Goal: Task Accomplishment & Management: Manage account settings

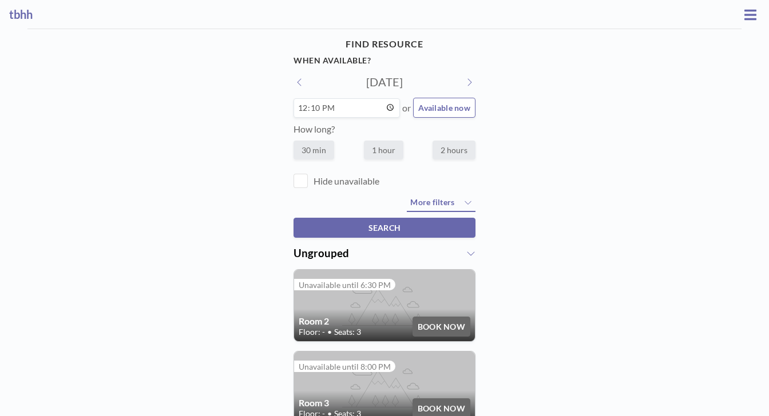
click at [17, 10] on h3 "tbhh" at bounding box center [374, 14] width 731 height 14
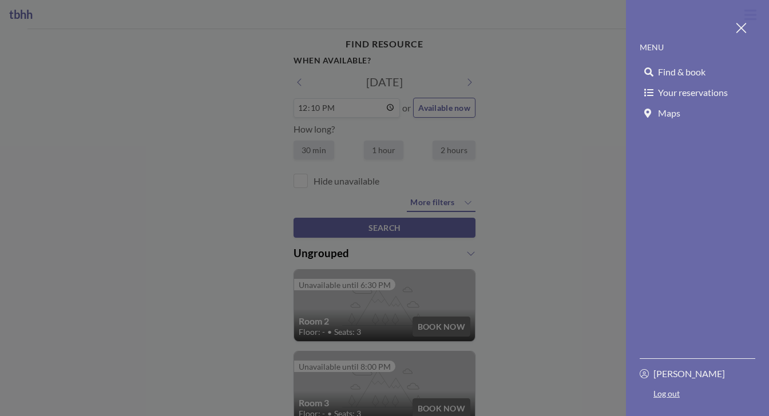
click at [685, 87] on span "Your reservations" at bounding box center [693, 92] width 70 height 11
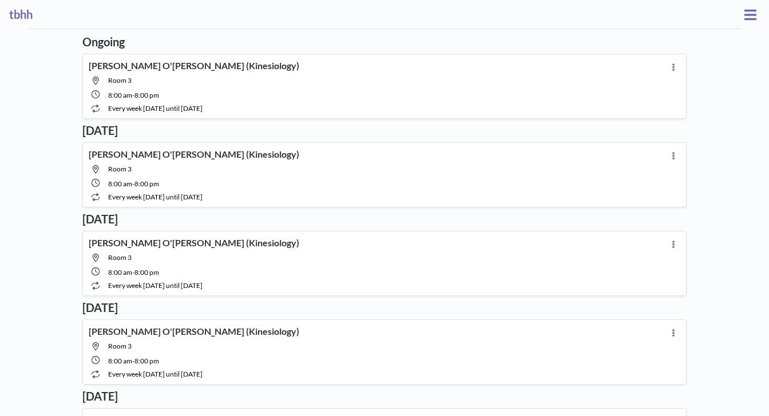
click at [751, 11] on icon at bounding box center [750, 14] width 12 height 10
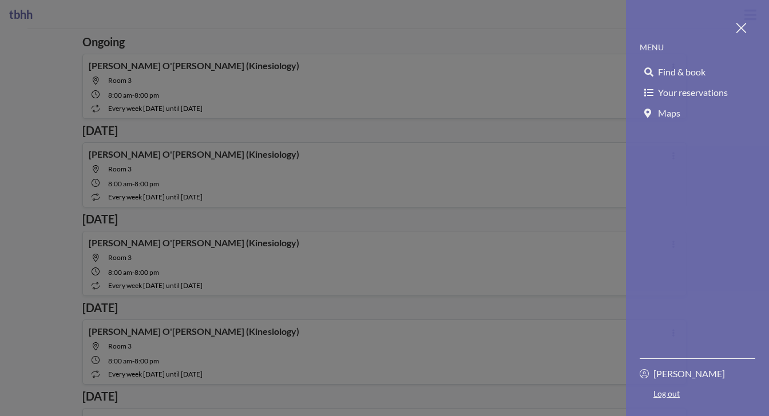
click at [679, 400] on link "Log out" at bounding box center [697, 396] width 116 height 14
click at [685, 399] on link "Log out" at bounding box center [697, 396] width 116 height 14
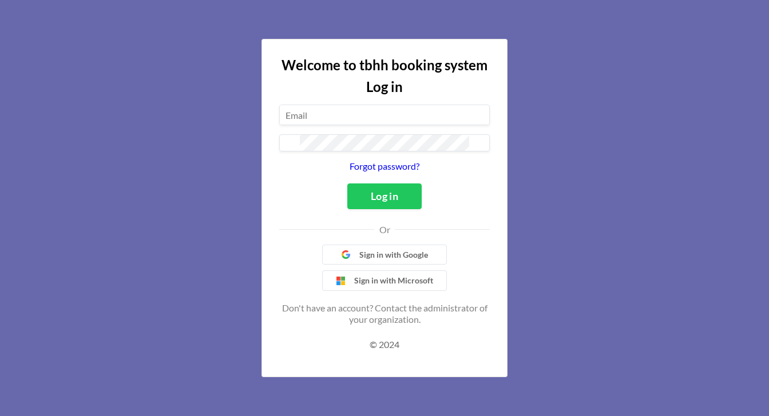
click at [392, 125] on input at bounding box center [384, 114] width 209 height 19
type input "[EMAIL_ADDRESS][DOMAIN_NAME]"
click at [373, 202] on button "Log in" at bounding box center [384, 197] width 74 height 26
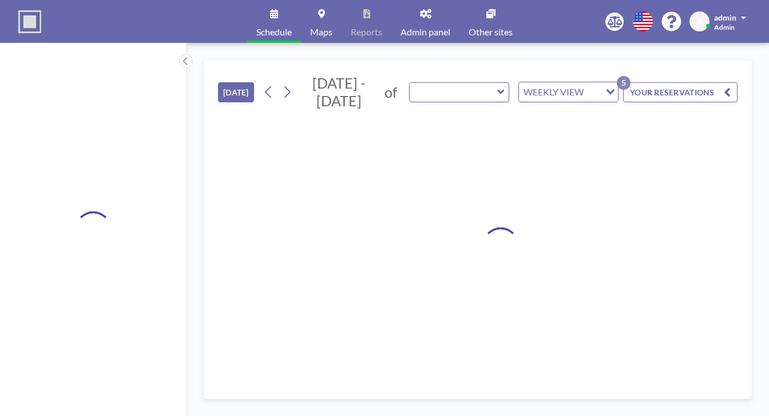
type input "Room 3"
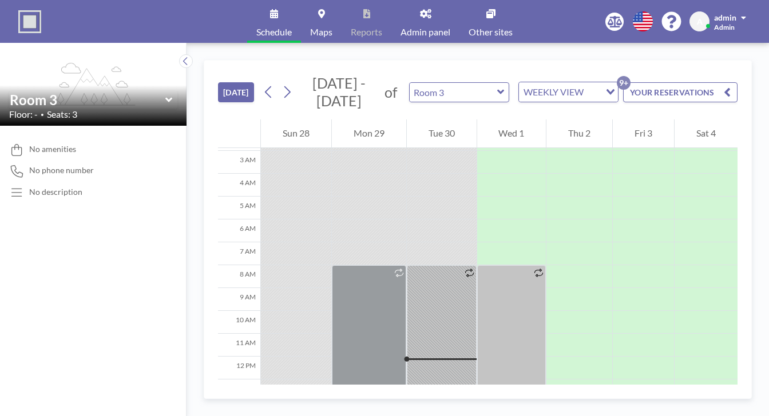
scroll to position [65, 0]
click at [409, 83] on input "text" at bounding box center [453, 92] width 88 height 19
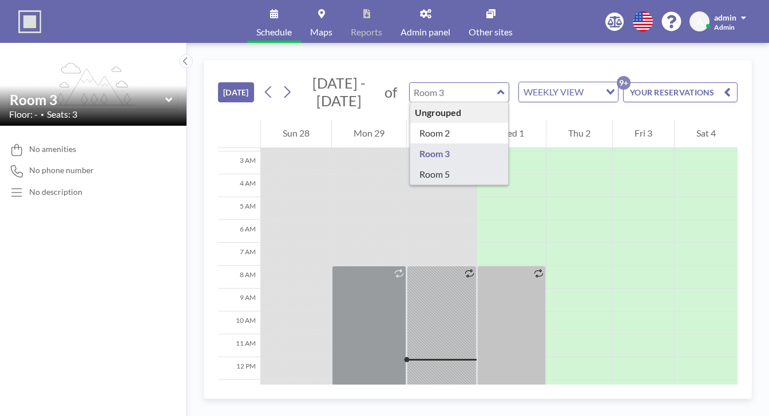
type input "Room 5"
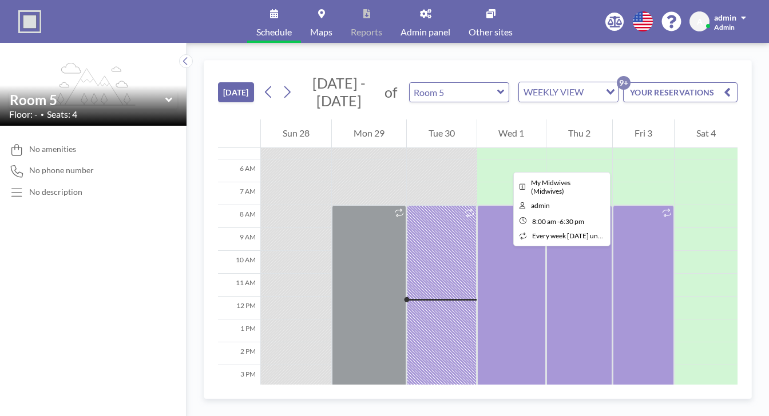
scroll to position [132, 0]
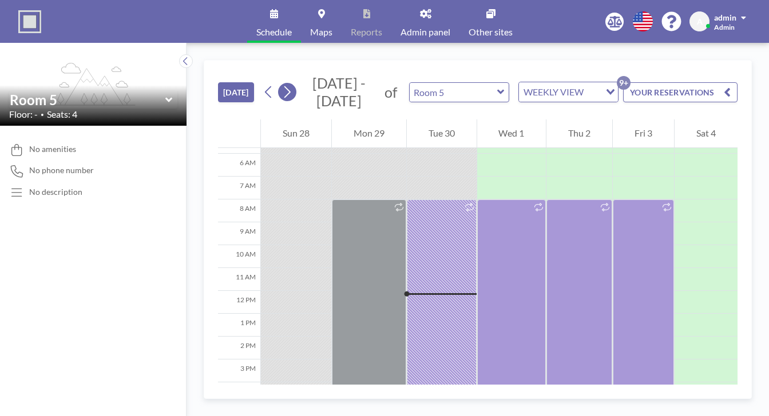
click at [281, 83] on icon at bounding box center [286, 91] width 11 height 17
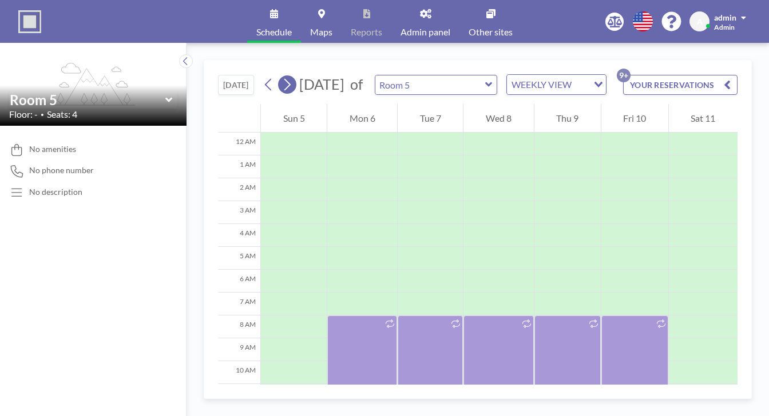
click at [281, 76] on icon at bounding box center [286, 84] width 11 height 17
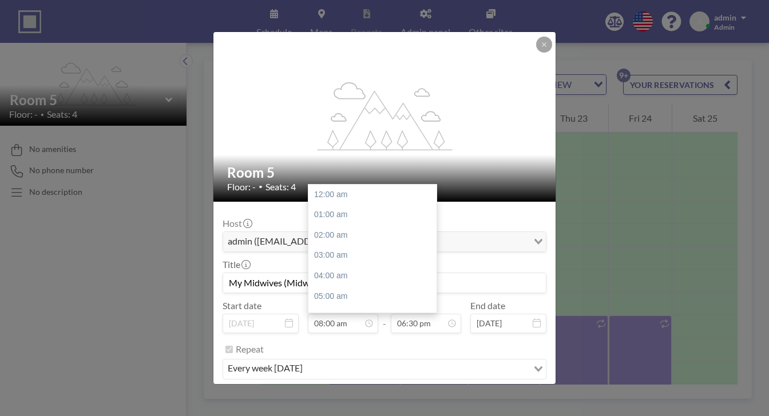
scroll to position [146, 0]
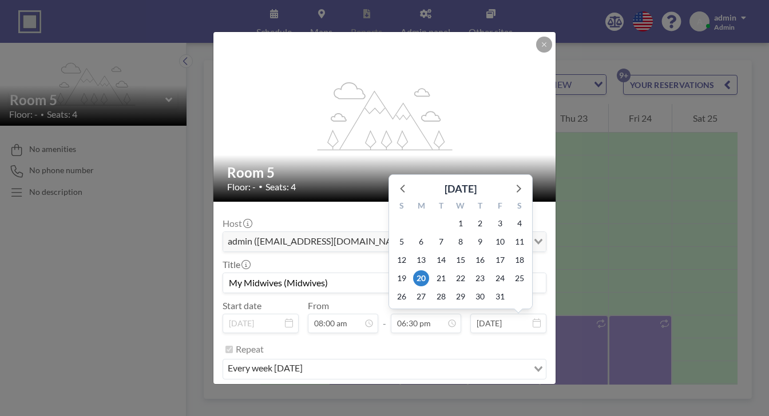
click at [532, 319] on icon at bounding box center [536, 323] width 8 height 9
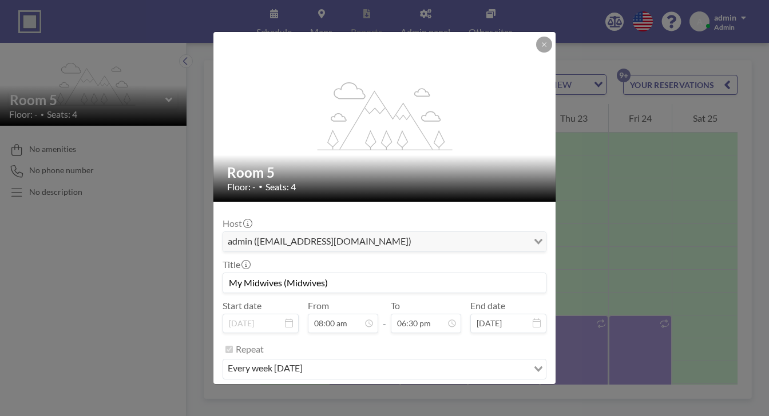
click at [532, 319] on icon at bounding box center [536, 323] width 8 height 9
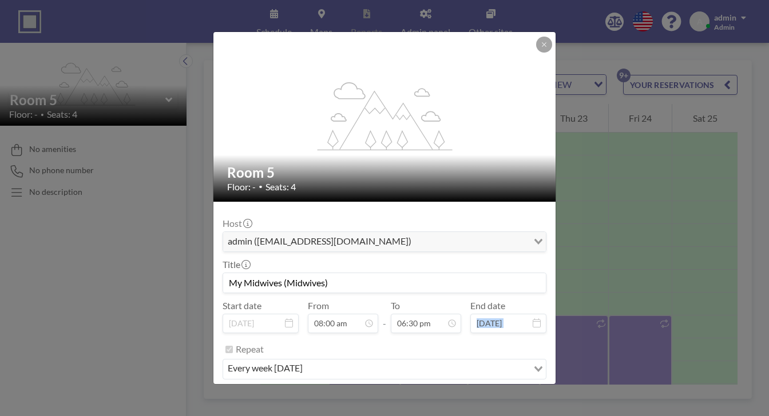
click at [528, 232] on div "Loading..." at bounding box center [537, 240] width 18 height 17
click at [536, 53] on button at bounding box center [544, 45] width 16 height 16
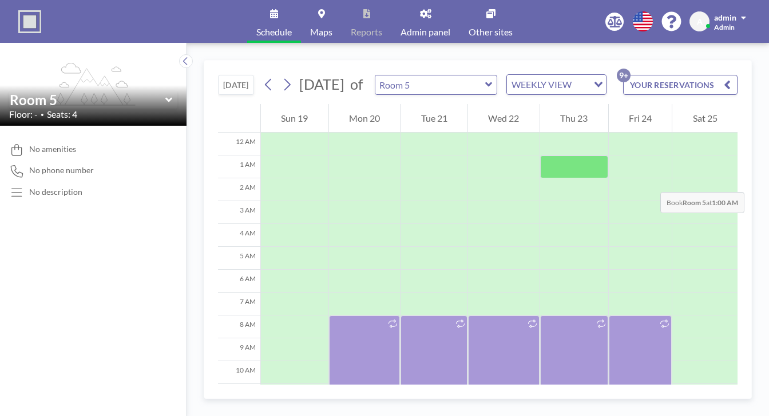
scroll to position [165, 0]
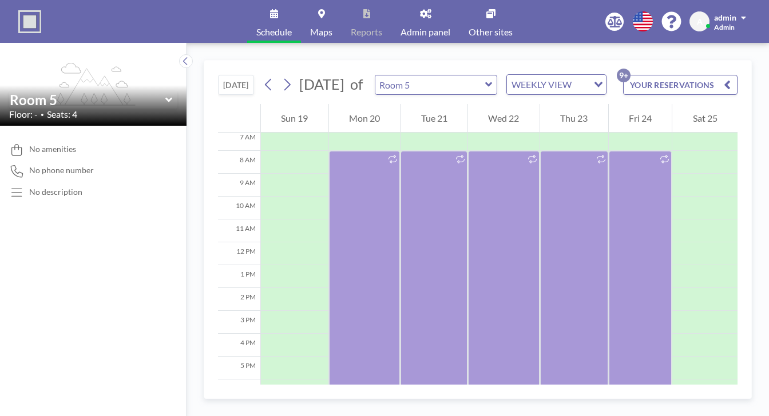
click at [730, 78] on icon "button" at bounding box center [726, 85] width 7 height 14
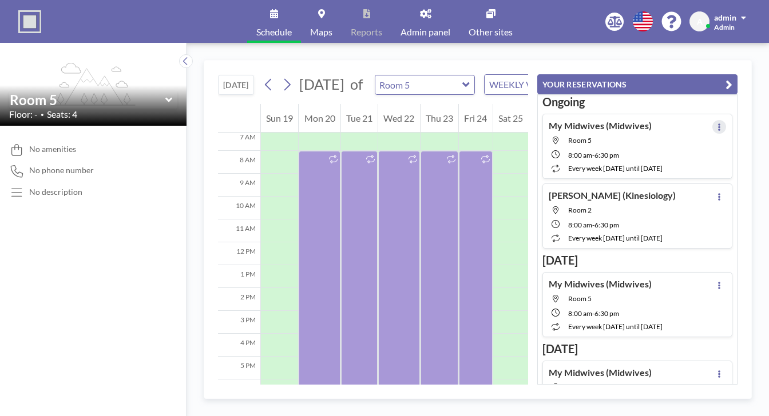
click at [721, 124] on icon at bounding box center [719, 127] width 5 height 7
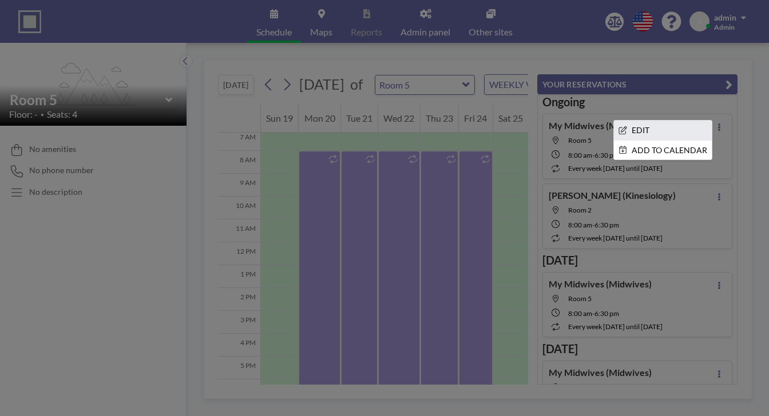
click at [669, 121] on li "EDIT" at bounding box center [663, 130] width 98 height 19
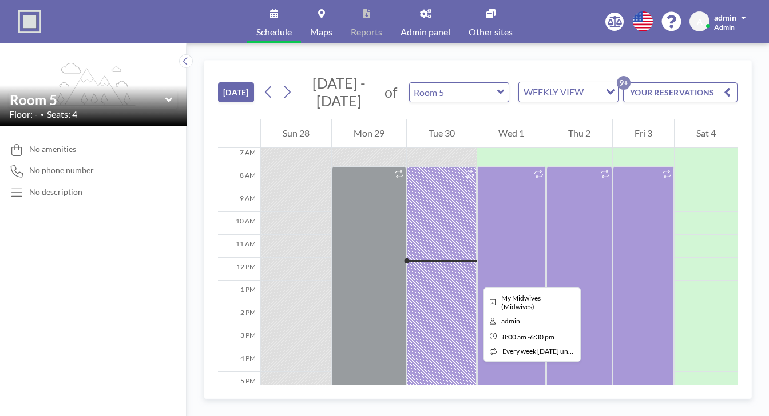
click at [407, 228] on div at bounding box center [442, 286] width 70 height 240
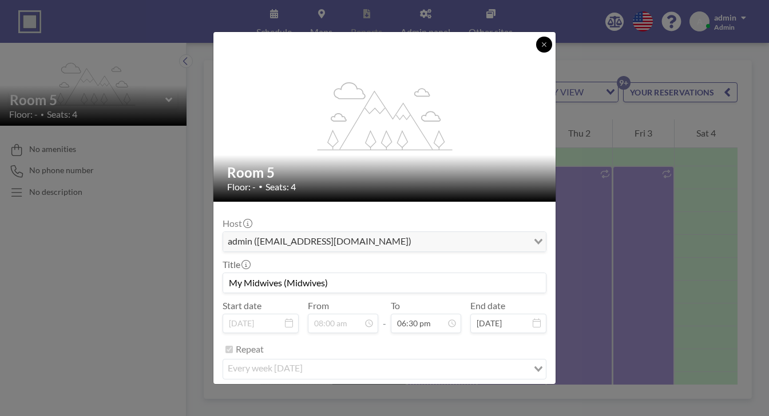
click at [536, 53] on button at bounding box center [544, 45] width 16 height 16
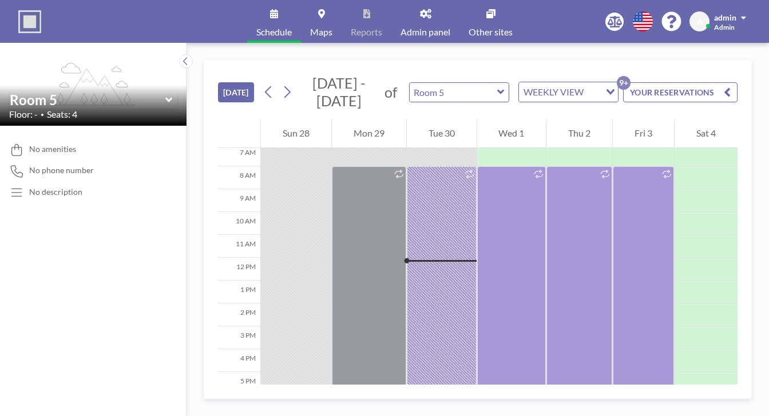
click at [725, 82] on button "YOUR RESERVATIONS 9+" at bounding box center [680, 92] width 114 height 20
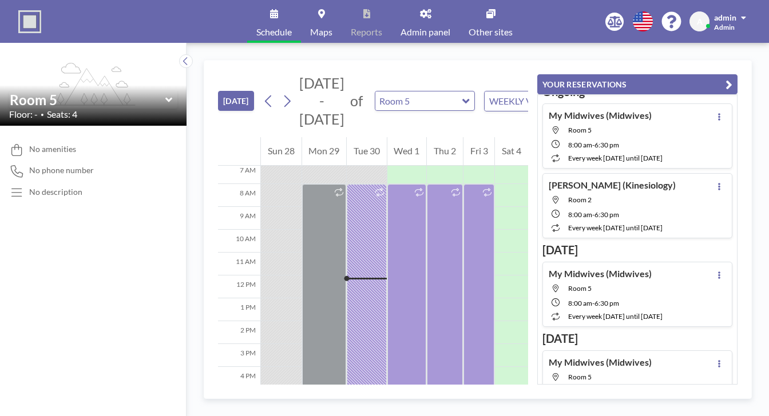
scroll to position [13, 0]
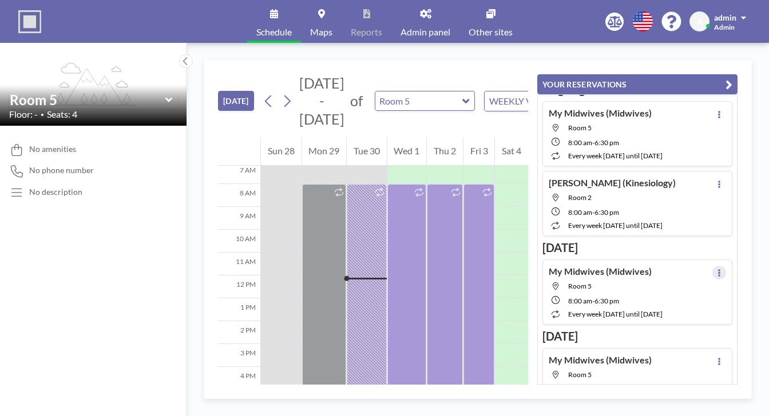
click at [721, 269] on icon at bounding box center [719, 272] width 5 height 7
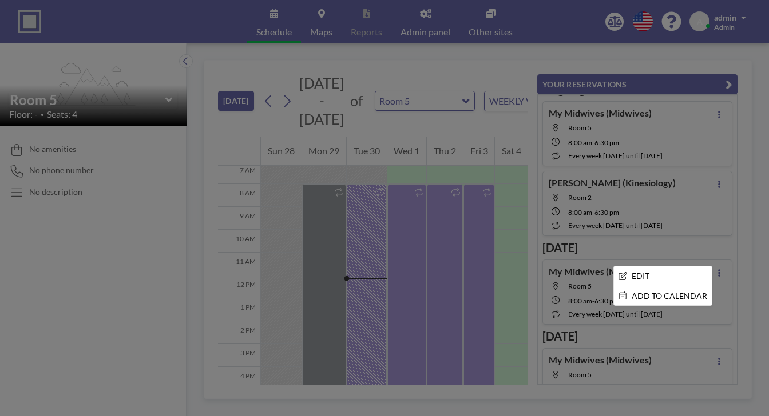
click at [742, 180] on div at bounding box center [384, 208] width 769 height 416
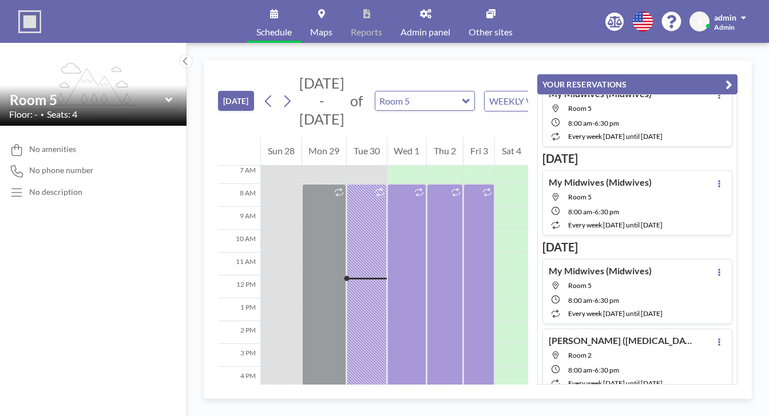
scroll to position [0, 0]
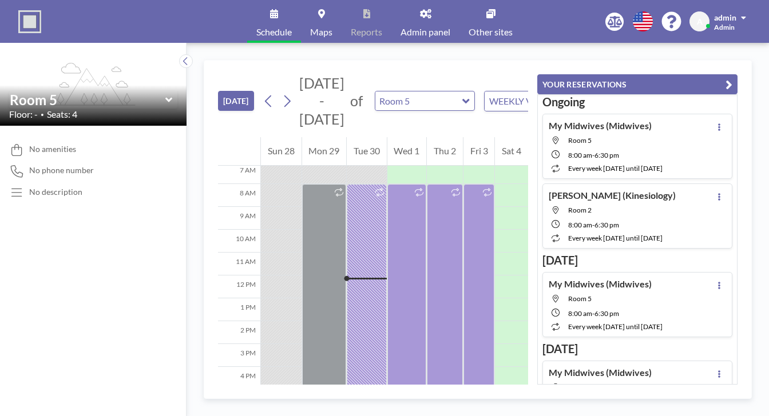
click at [731, 14] on span "admin" at bounding box center [725, 18] width 22 height 10
click at [721, 49] on span "Profile" at bounding box center [711, 54] width 24 height 11
